Goal: Contribute content: Add original content to the website for others to see

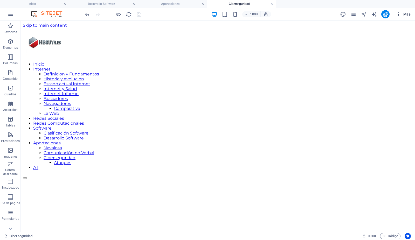
click at [408, 14] on span "Más" at bounding box center [403, 14] width 15 height 5
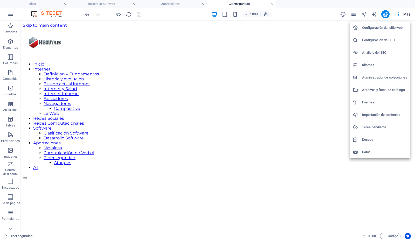
click at [369, 91] on h6 "Archivos y fotos de catálogo" at bounding box center [384, 90] width 45 height 6
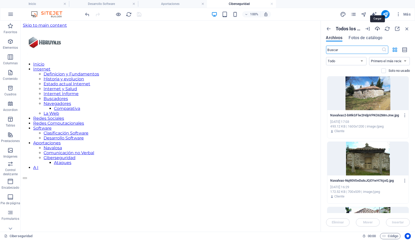
click at [378, 28] on icon "button" at bounding box center [378, 29] width 6 height 6
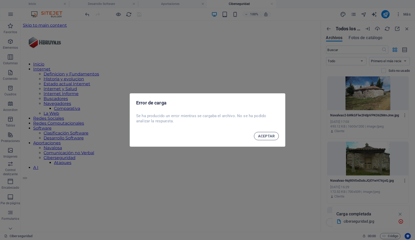
click at [267, 135] on span "ACEPTAR" at bounding box center [266, 136] width 17 height 4
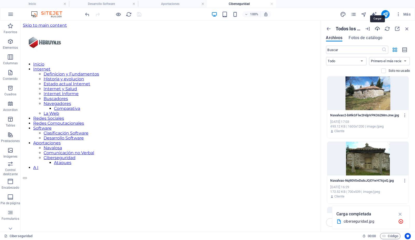
click at [378, 29] on icon "button" at bounding box center [378, 29] width 6 height 6
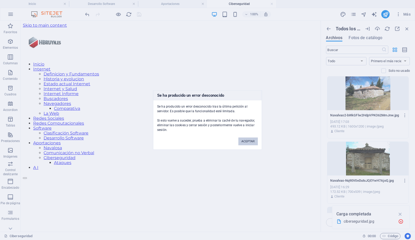
click at [247, 140] on button "ACEPTAR" at bounding box center [248, 142] width 19 height 8
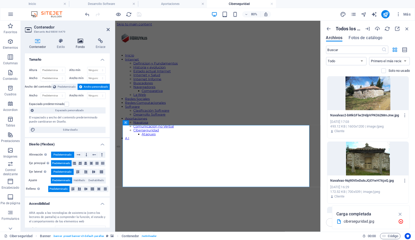
click at [79, 44] on h4 "Fondo" at bounding box center [81, 43] width 20 height 11
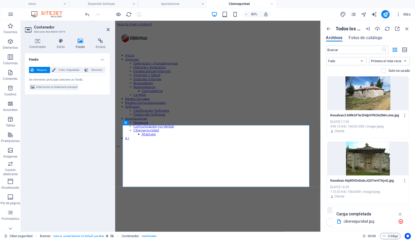
click at [80, 44] on h4 "Fondo" at bounding box center [81, 43] width 20 height 11
click at [73, 86] on span "Editar fondo en el elemento principal" at bounding box center [56, 87] width 41 height 6
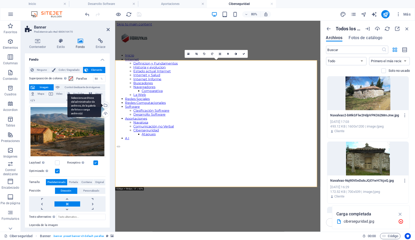
click at [104, 105] on div "Selecciona archivos del administrador de archivos, de la galería de fotos o car…" at bounding box center [105, 106] width 8 height 8
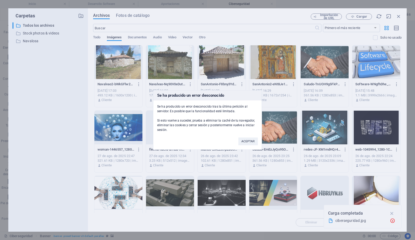
click at [361, 16] on div "Se ha producido un error desconocido Se ha producido un error desconocido tras …" at bounding box center [207, 120] width 415 height 240
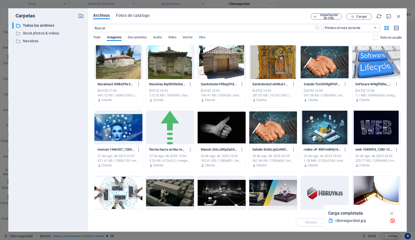
click at [361, 16] on span "Cargar" at bounding box center [362, 16] width 11 height 3
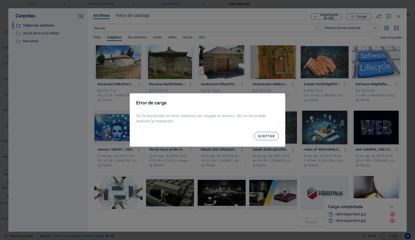
click at [264, 137] on span "ACEPTAR" at bounding box center [266, 136] width 17 height 4
